Goal: Task Accomplishment & Management: Complete application form

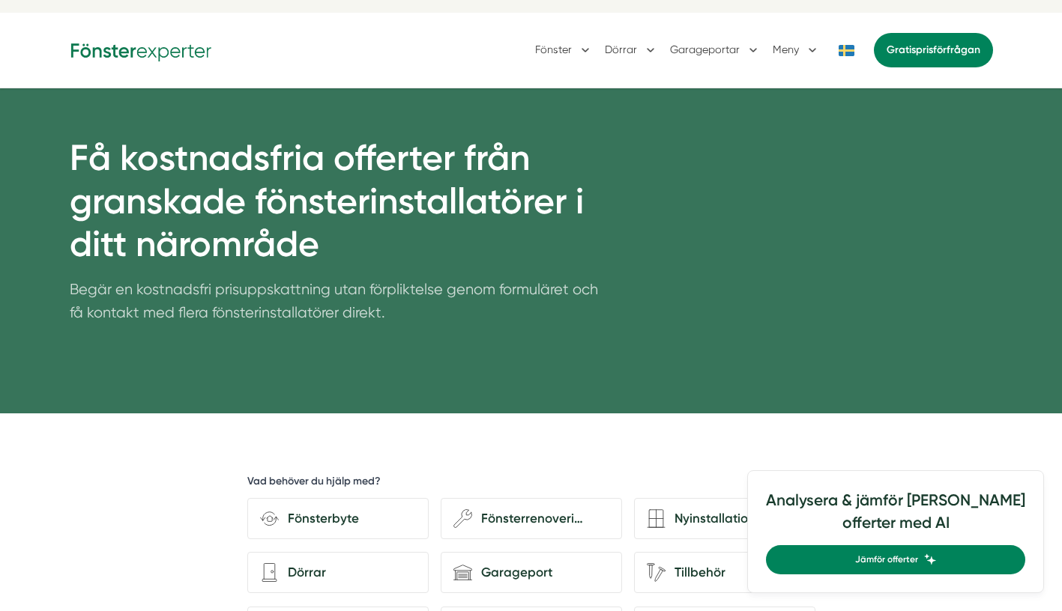
scroll to position [42, 0]
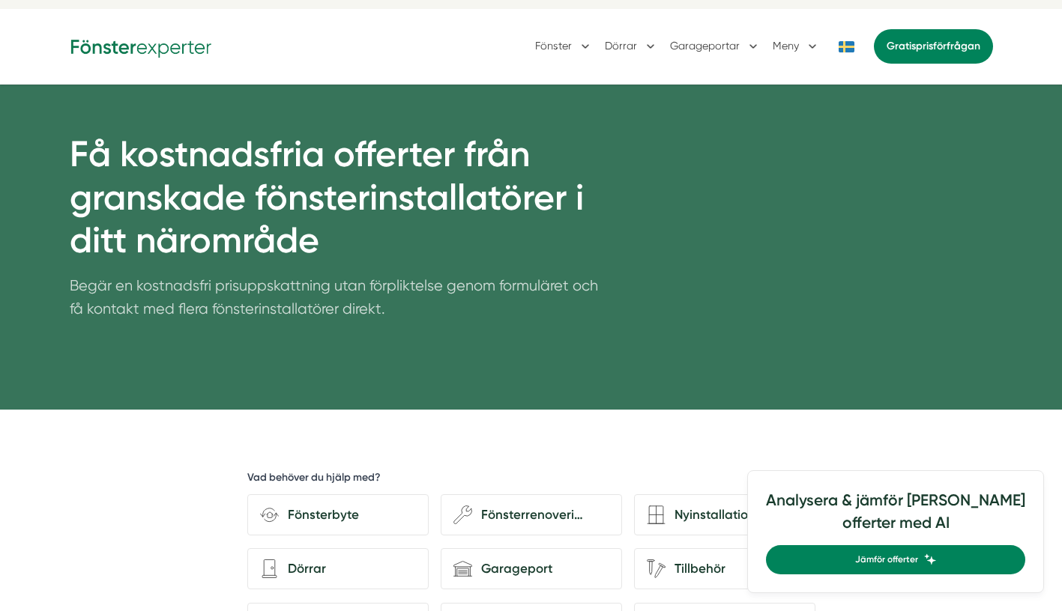
click at [918, 20] on div "Fönster [GEOGRAPHIC_DATA] Garageportar Meny Gratis prisförfrågan" at bounding box center [531, 46] width 959 height 75
click at [913, 54] on link "Gratis prisförfrågan" at bounding box center [933, 46] width 119 height 34
